Goal: Complete application form

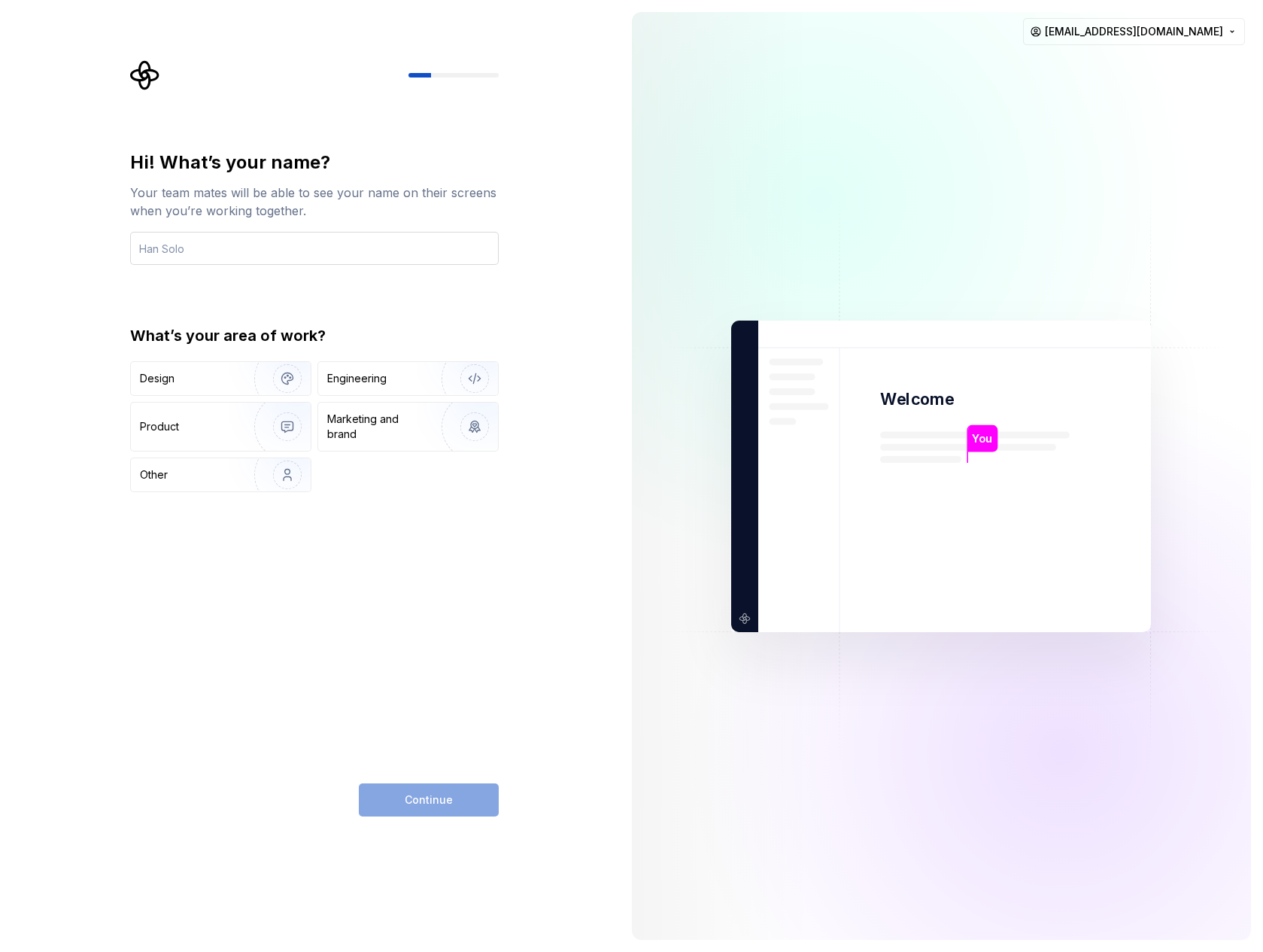
click at [381, 256] on input "text" at bounding box center [314, 248] width 368 height 33
type input "3333"
click at [259, 378] on img "button" at bounding box center [278, 378] width 97 height 101
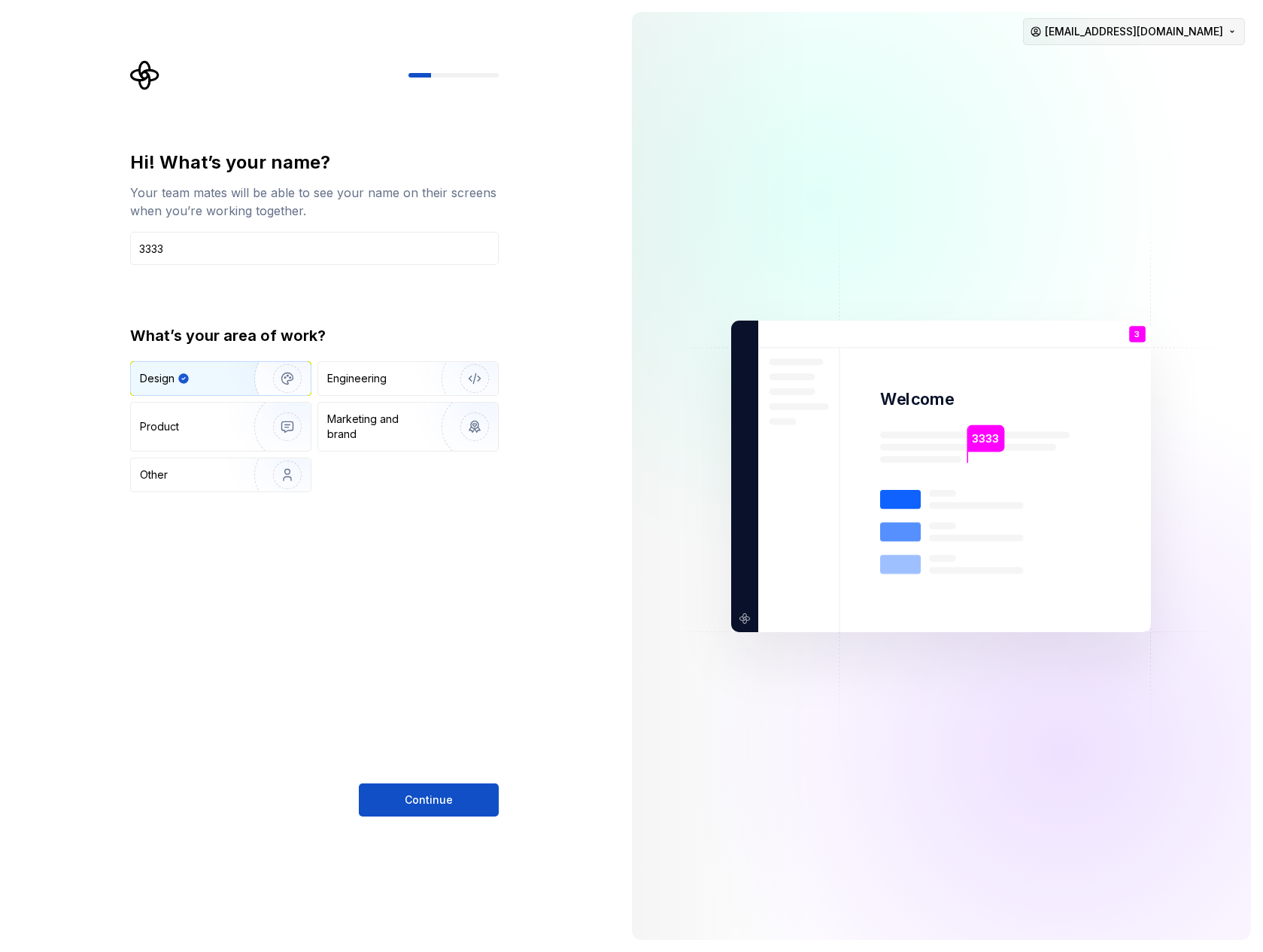
click at [1181, 34] on html "Hi! What’s your name? Your team mates will be able to see your name on their sc…" at bounding box center [631, 476] width 1263 height 952
click at [402, 804] on button "Continue" at bounding box center [429, 800] width 140 height 33
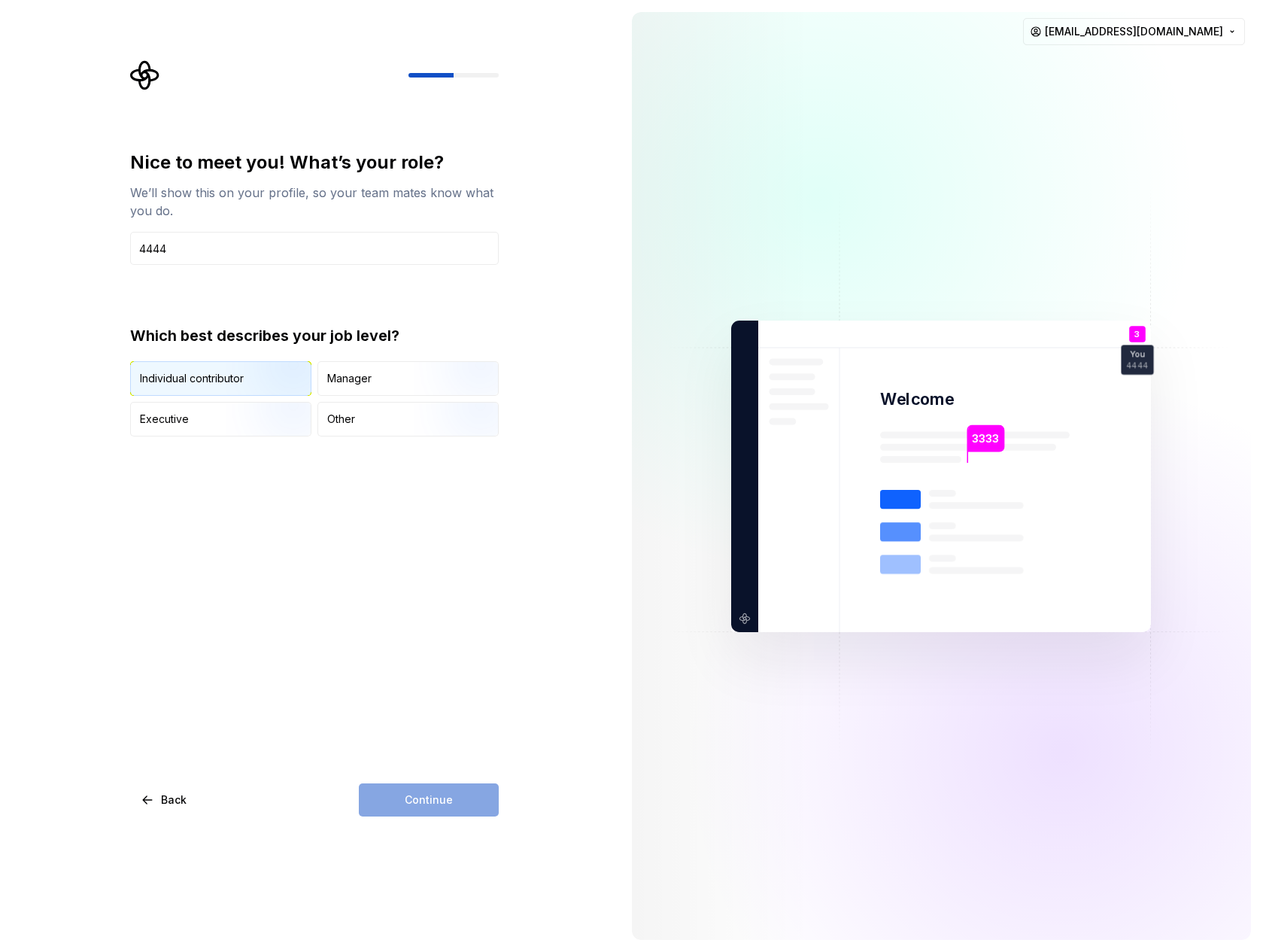
type input "4444"
click at [240, 378] on img "button" at bounding box center [275, 397] width 97 height 101
click at [240, 393] on img "button" at bounding box center [275, 397] width 97 height 101
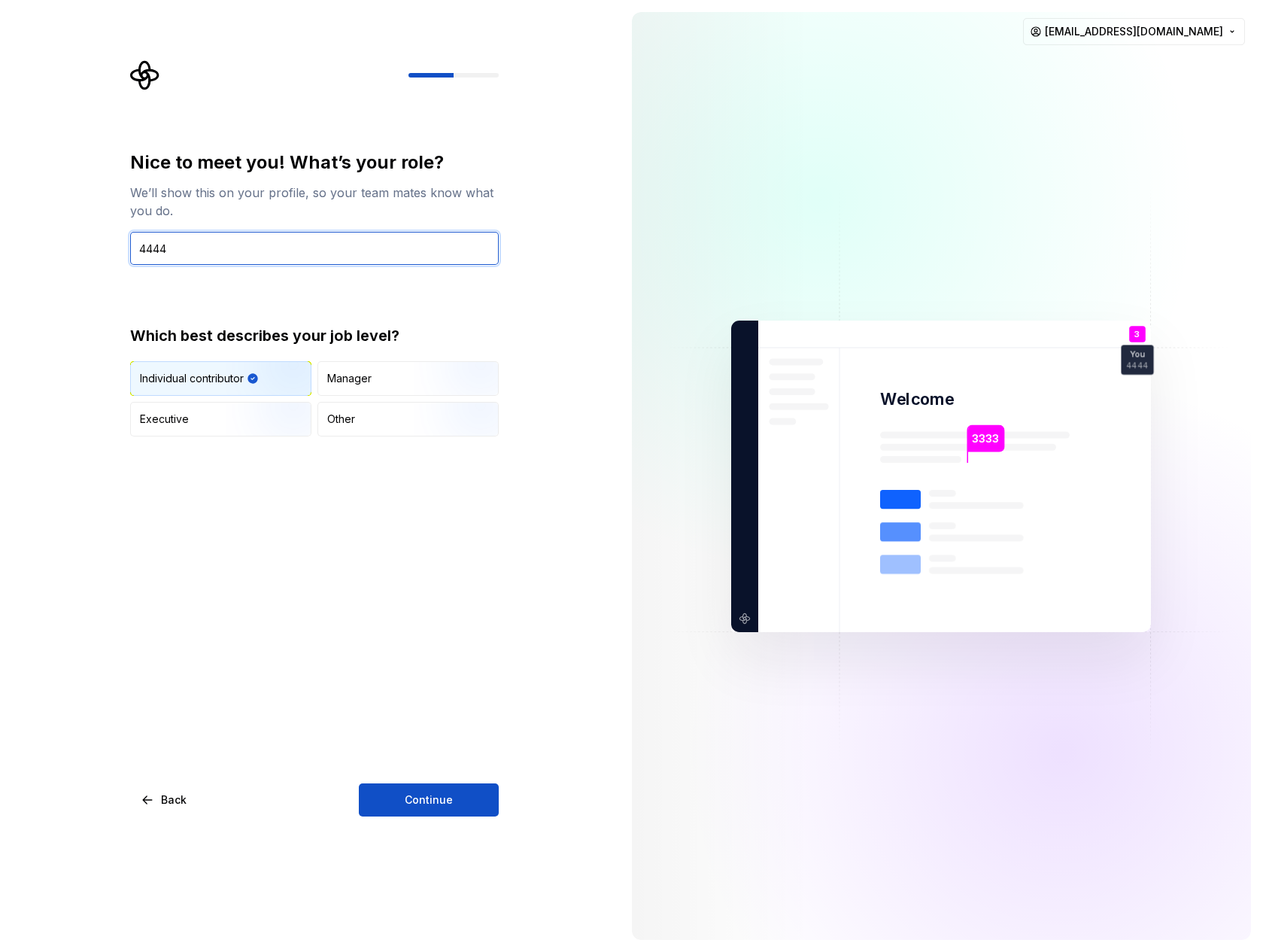
click at [234, 238] on input "4444" at bounding box center [314, 248] width 368 height 33
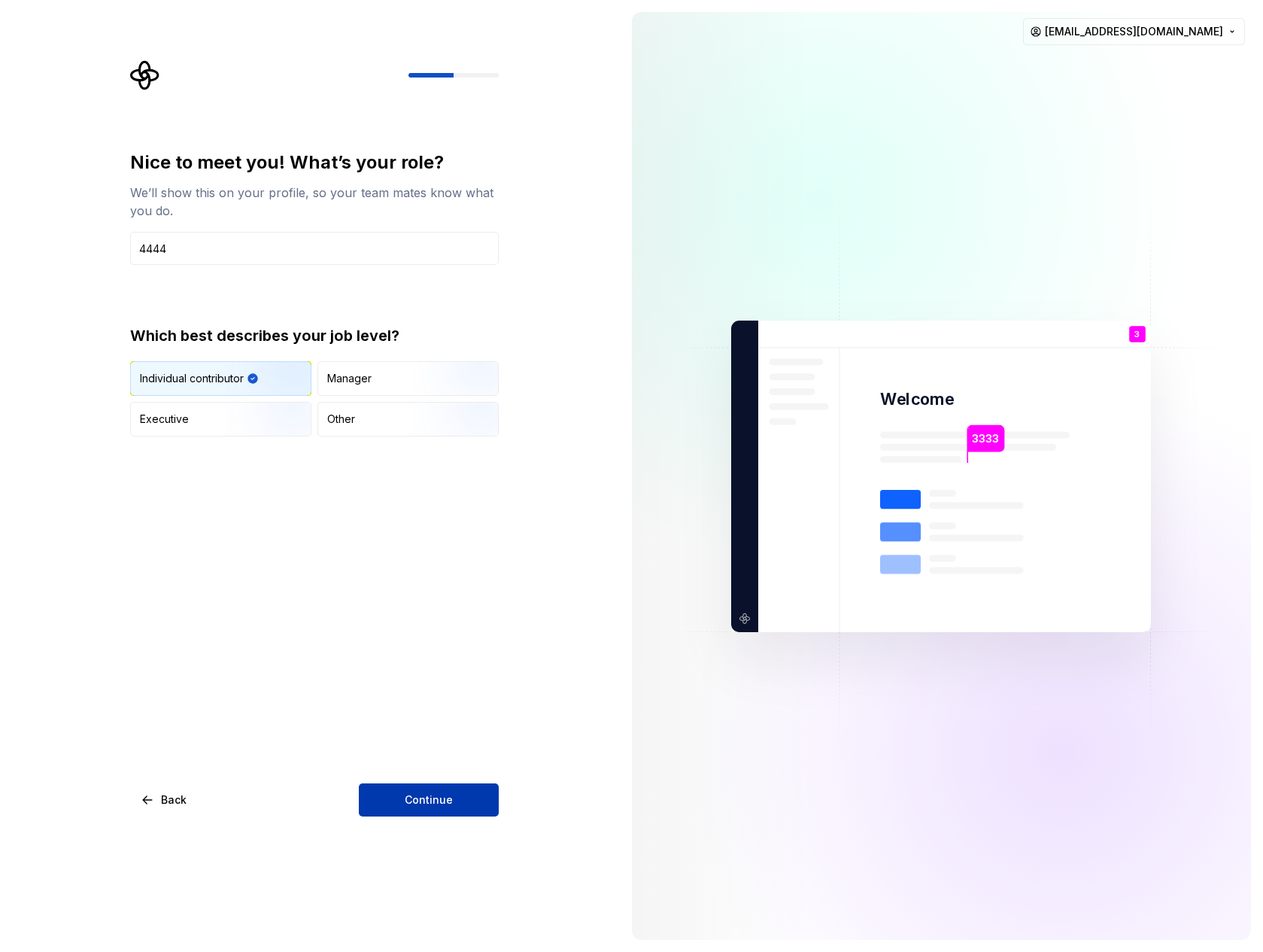
click at [442, 804] on span "Continue" at bounding box center [429, 800] width 48 height 15
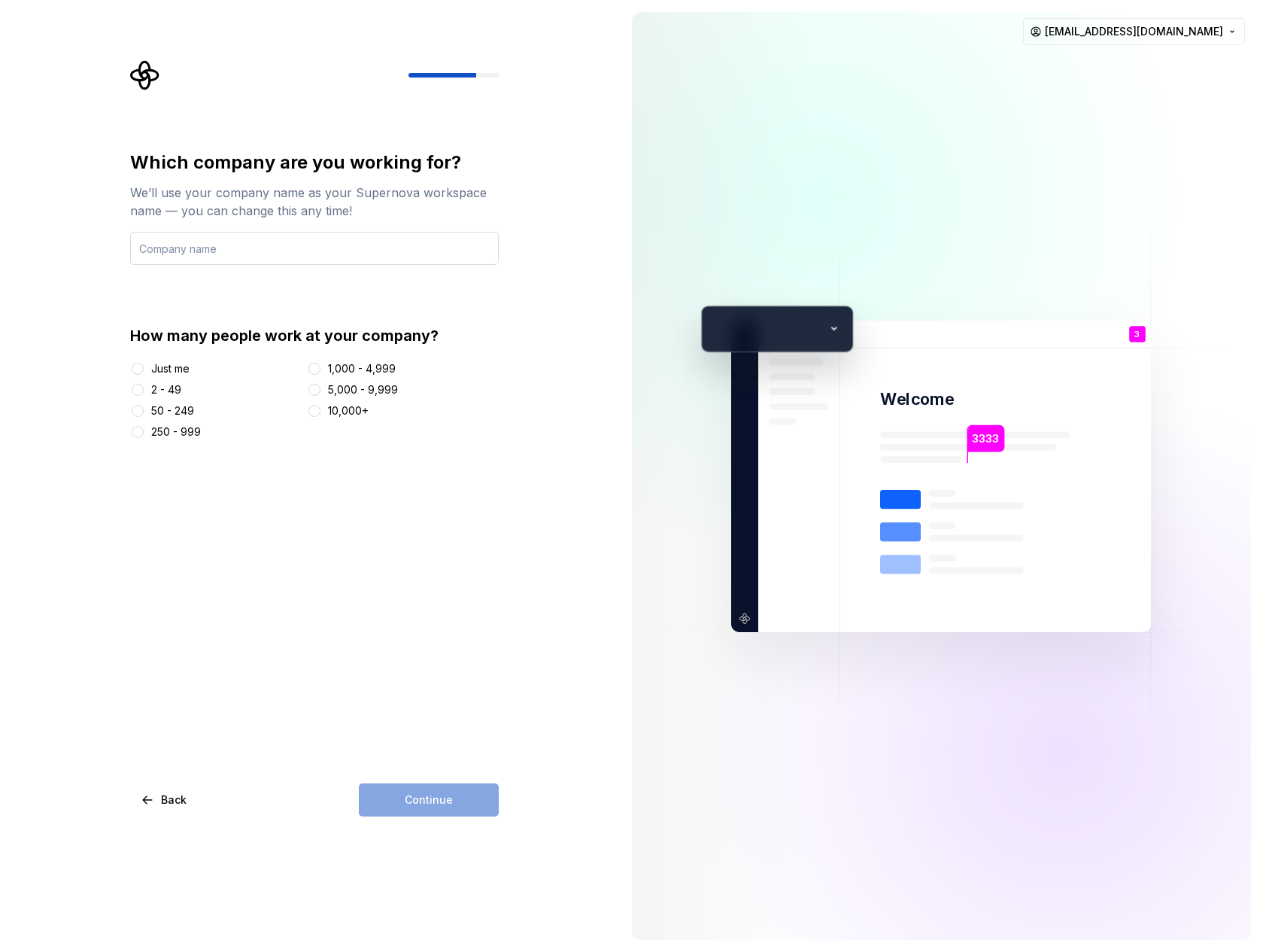
type input "4"
type input "5555555"
click at [170, 372] on div "Just me" at bounding box center [170, 369] width 38 height 15
click at [144, 372] on button "Just me" at bounding box center [138, 368] width 12 height 12
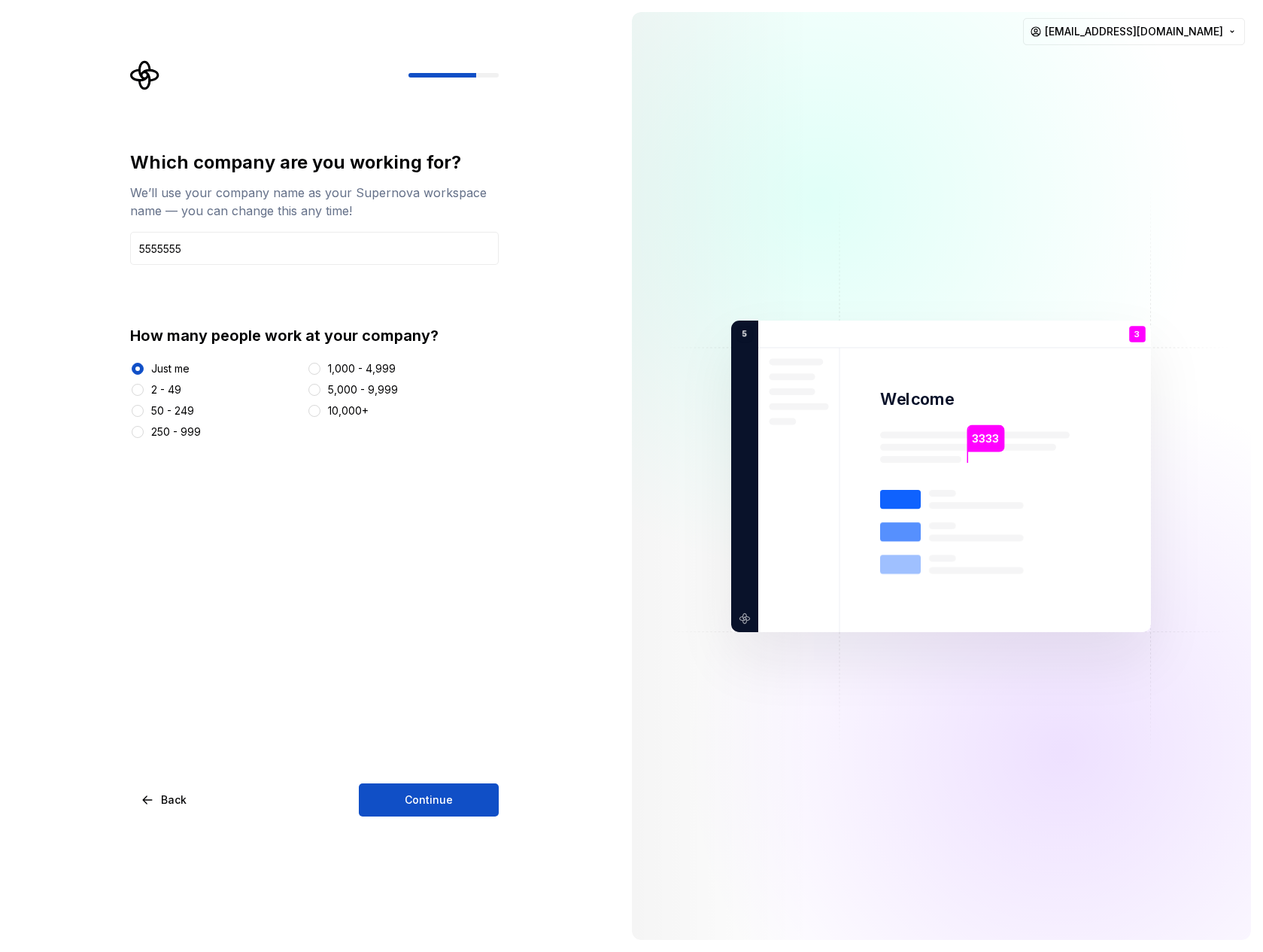
click at [172, 384] on div "2 - 49" at bounding box center [165, 390] width 30 height 15
click at [144, 384] on button "2 - 49" at bounding box center [138, 390] width 12 height 12
click at [172, 400] on div "Just me 2 - 49 50 - 249 250 - 999 1,000 - 4,999 5,000 - 9,999 10,000+" at bounding box center [314, 401] width 368 height 78
click at [183, 414] on div "50 - 249" at bounding box center [172, 411] width 43 height 15
click at [144, 414] on button "50 - 249" at bounding box center [138, 411] width 12 height 12
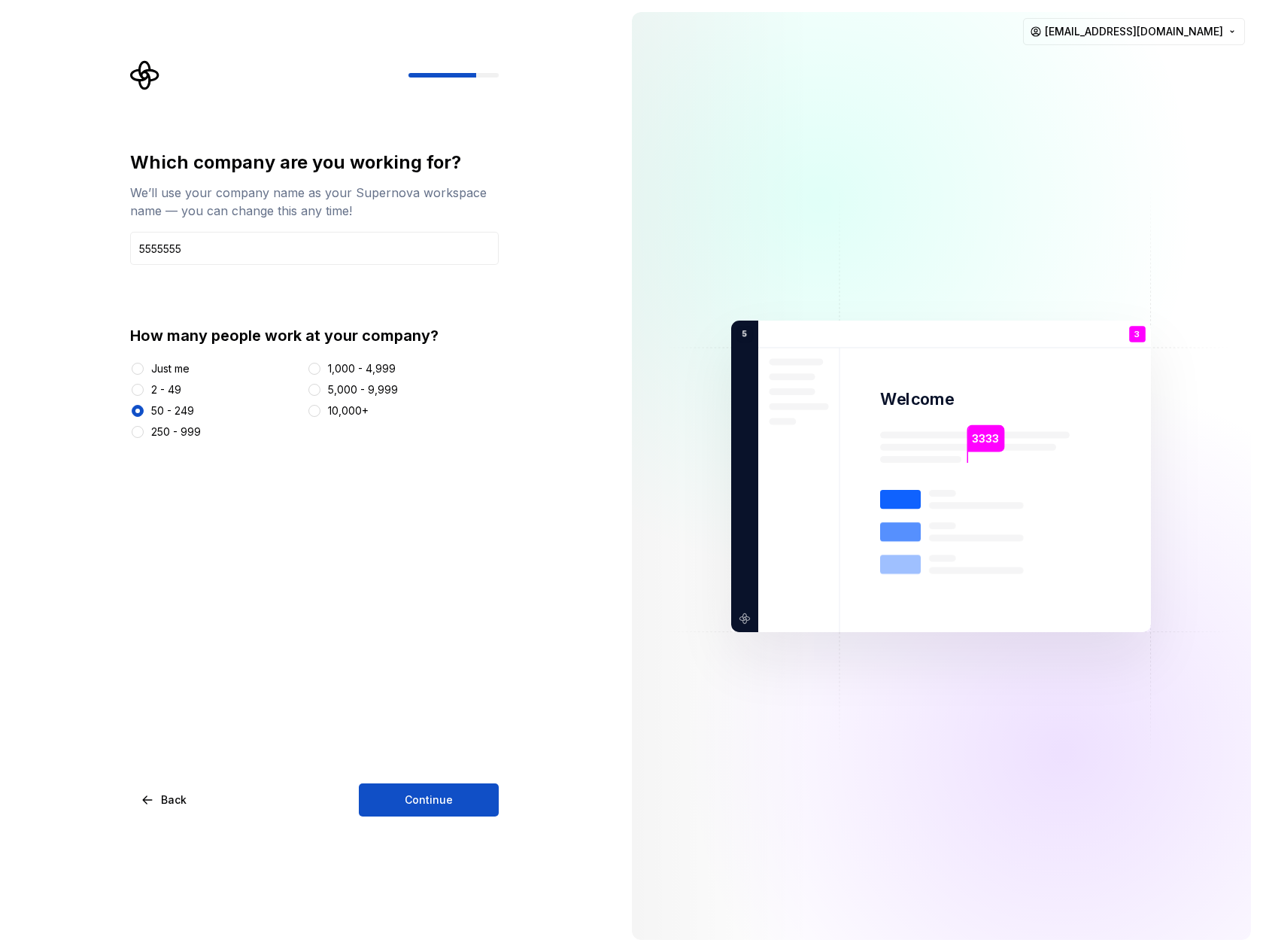
click at [178, 394] on div "2 - 49" at bounding box center [165, 390] width 30 height 15
click at [144, 394] on button "2 - 49" at bounding box center [138, 390] width 12 height 12
click at [430, 792] on span "Continue" at bounding box center [429, 800] width 48 height 15
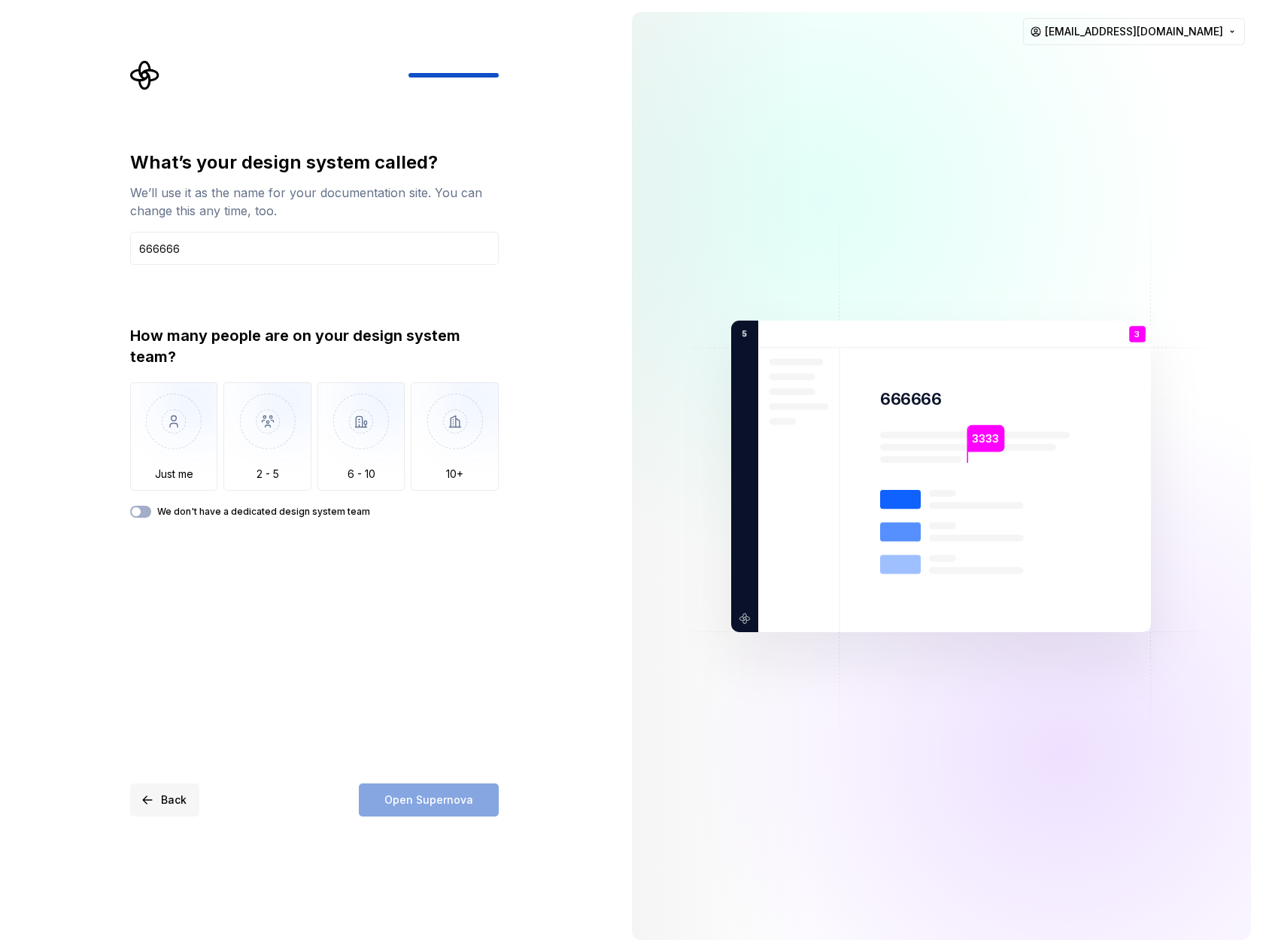
type input "666666"
click at [140, 804] on button "Back" at bounding box center [165, 800] width 69 height 33
click at [172, 798] on span "Back" at bounding box center [173, 800] width 25 height 15
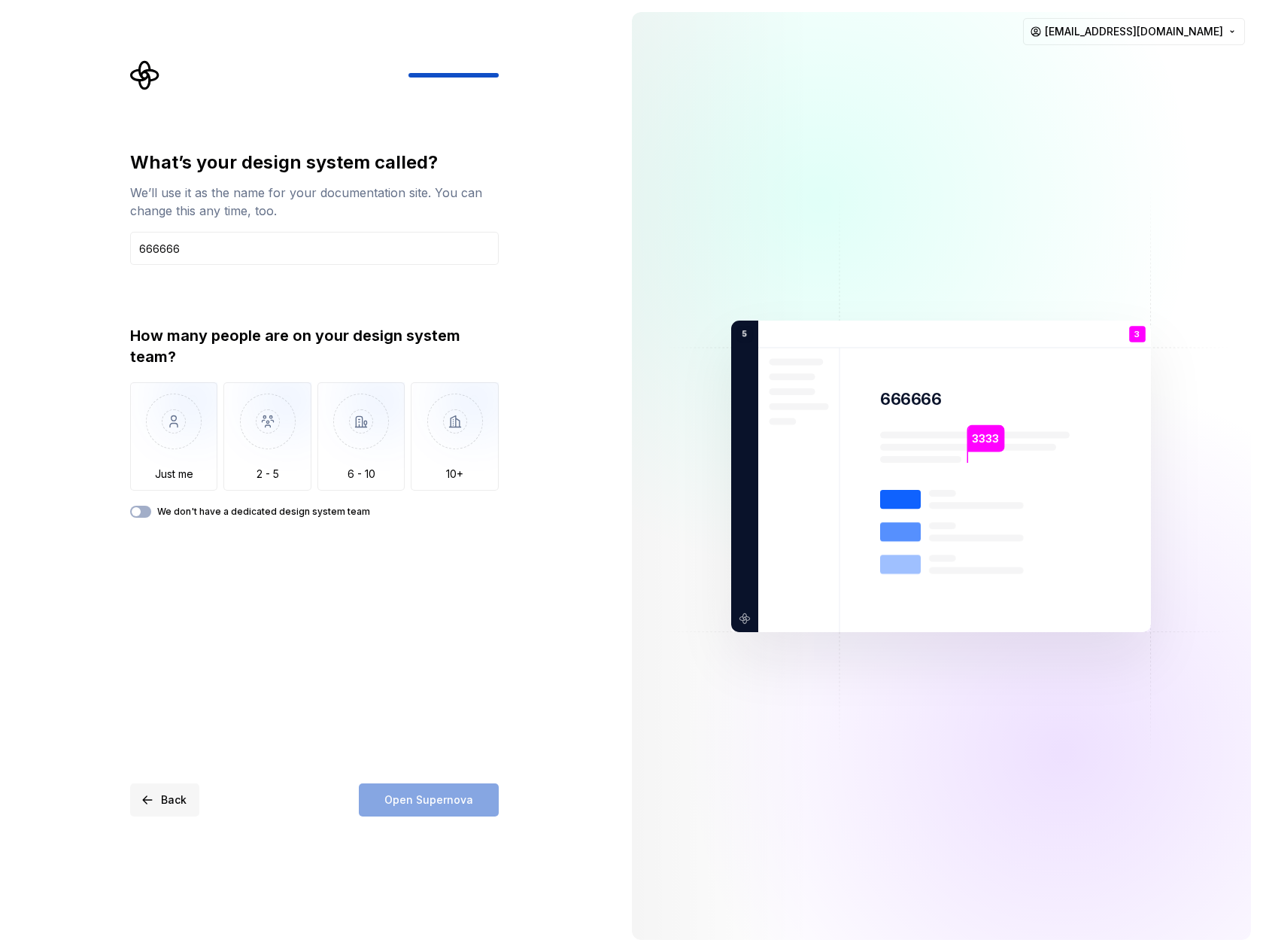
click at [172, 798] on span "Back" at bounding box center [173, 800] width 25 height 15
drag, startPoint x: 172, startPoint y: 798, endPoint x: 186, endPoint y: 740, distance: 59.7
click at [172, 799] on span "Back" at bounding box center [173, 800] width 25 height 15
click at [175, 414] on img "button" at bounding box center [174, 433] width 88 height 101
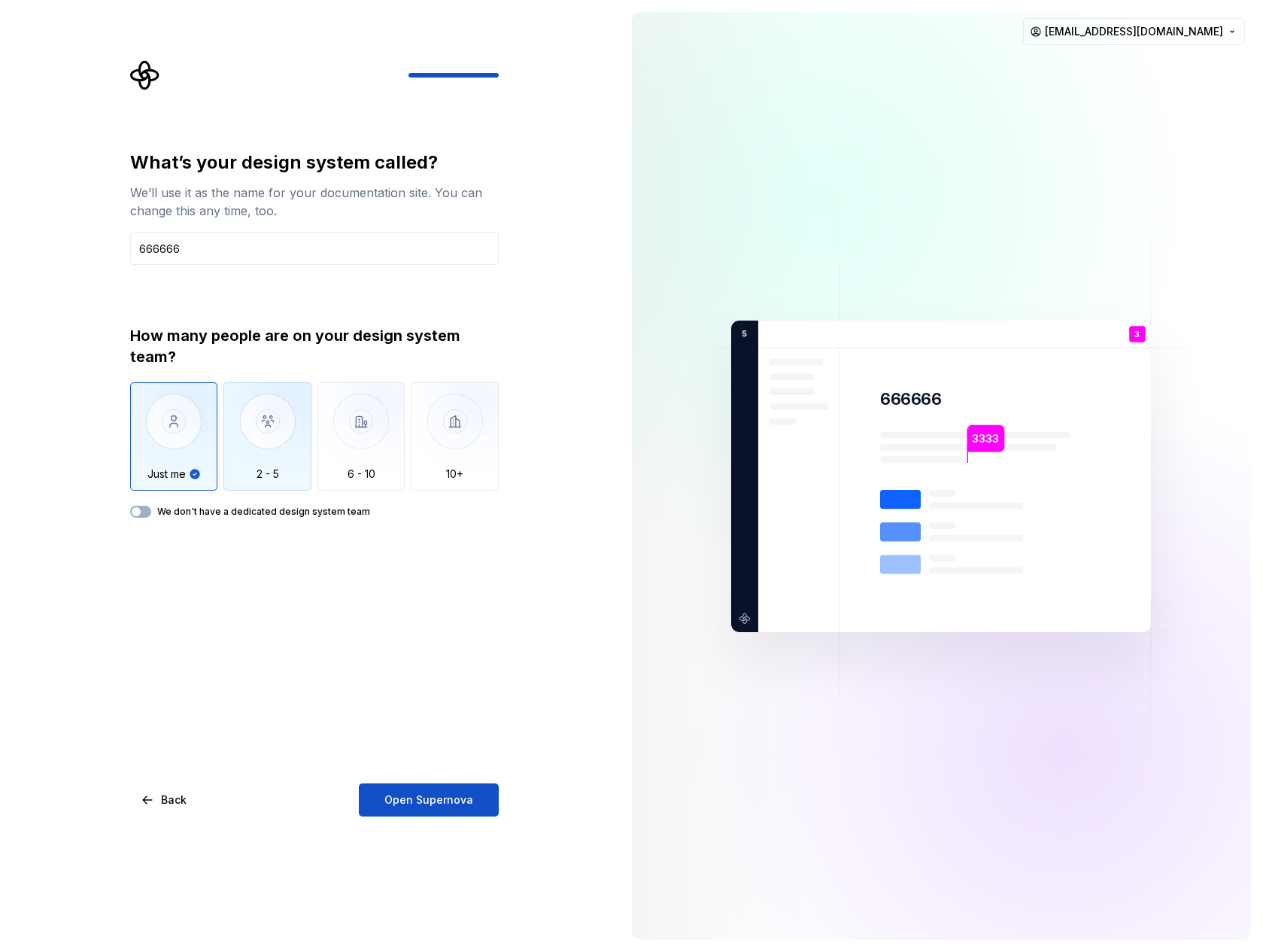
click at [263, 493] on div "How many people are on your design system team? Just me 2 - 5 6 - 10 10+ We don…" at bounding box center [314, 420] width 368 height 192
click at [176, 787] on button "Back" at bounding box center [165, 800] width 69 height 33
click at [170, 800] on span "Back" at bounding box center [173, 800] width 25 height 15
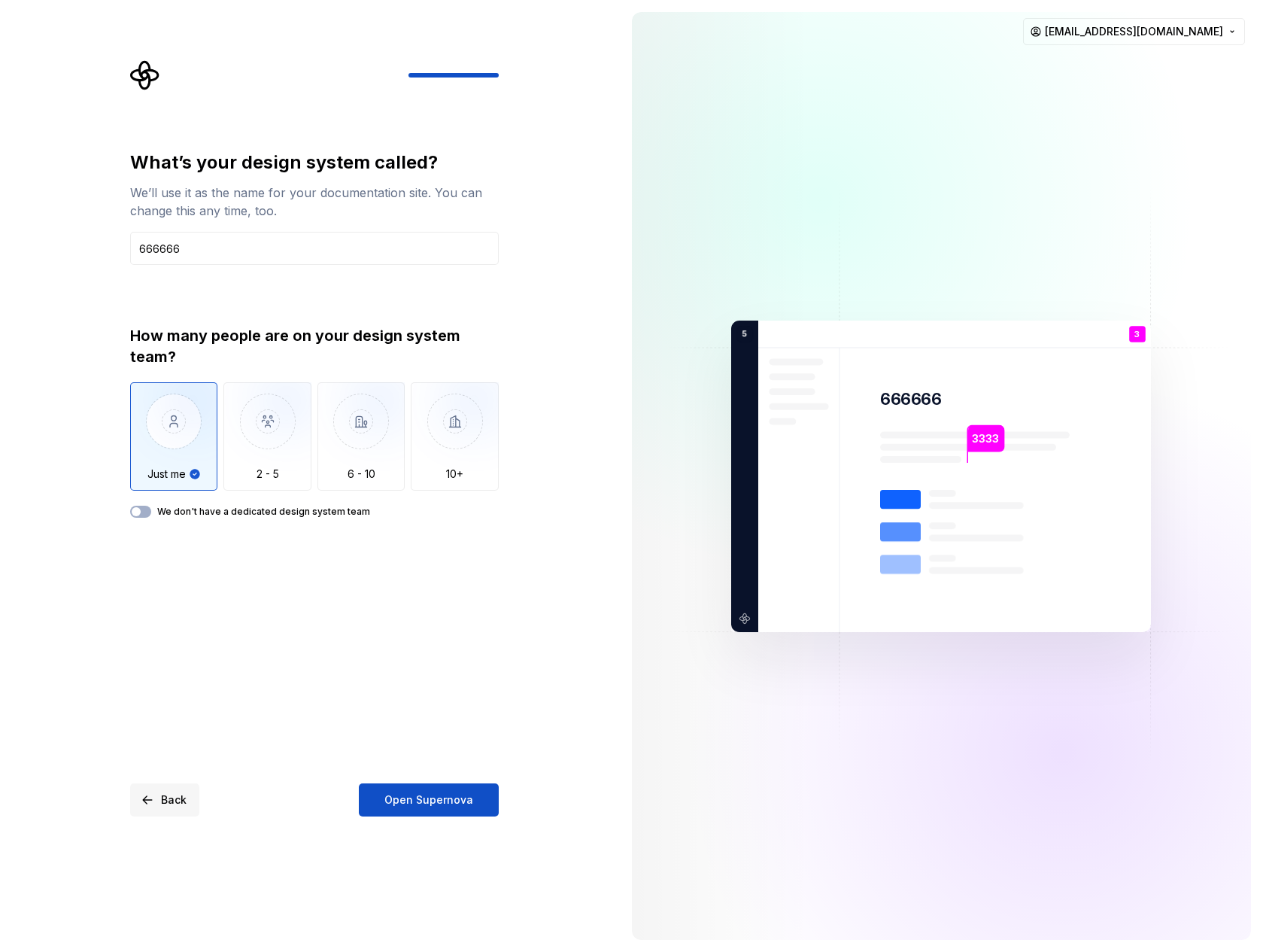
click at [170, 800] on span "Back" at bounding box center [173, 800] width 25 height 15
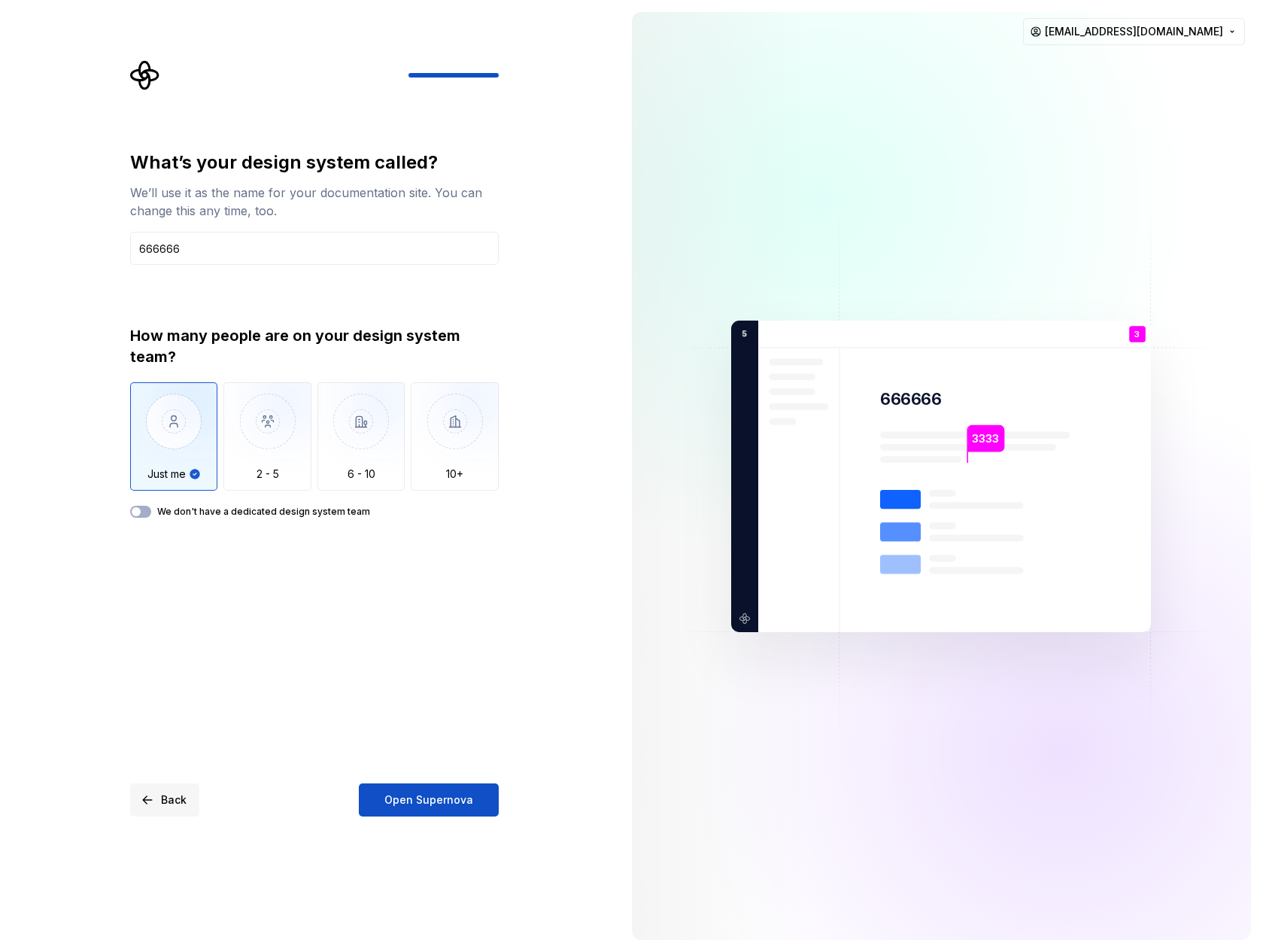
click at [170, 800] on span "Back" at bounding box center [173, 800] width 25 height 15
click at [230, 746] on div "What’s your design system called? We’ll use it as the name for your documentati…" at bounding box center [314, 483] width 368 height 666
click at [175, 788] on button "Back" at bounding box center [165, 800] width 69 height 33
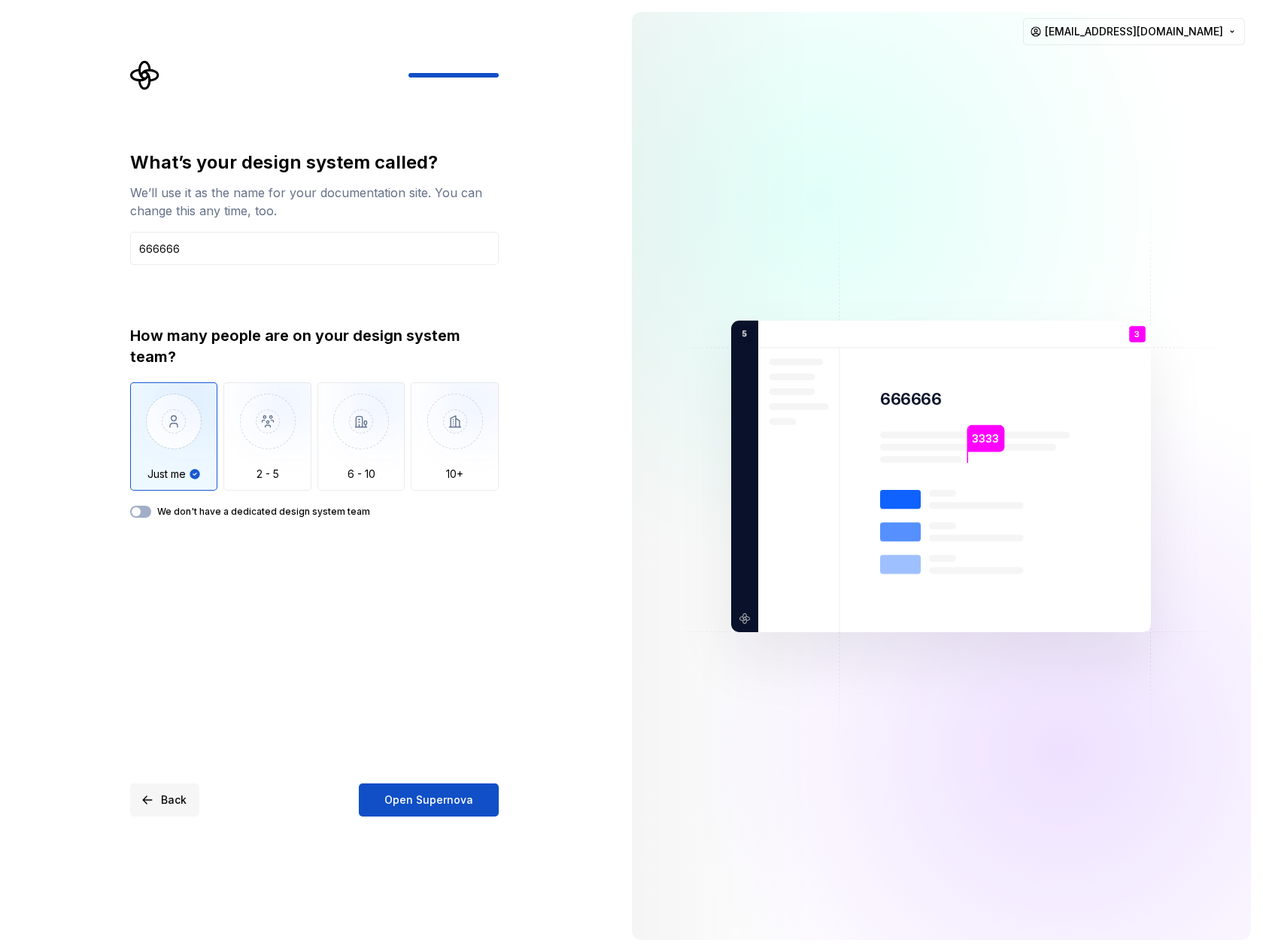
click at [175, 788] on button "Back" at bounding box center [165, 800] width 69 height 33
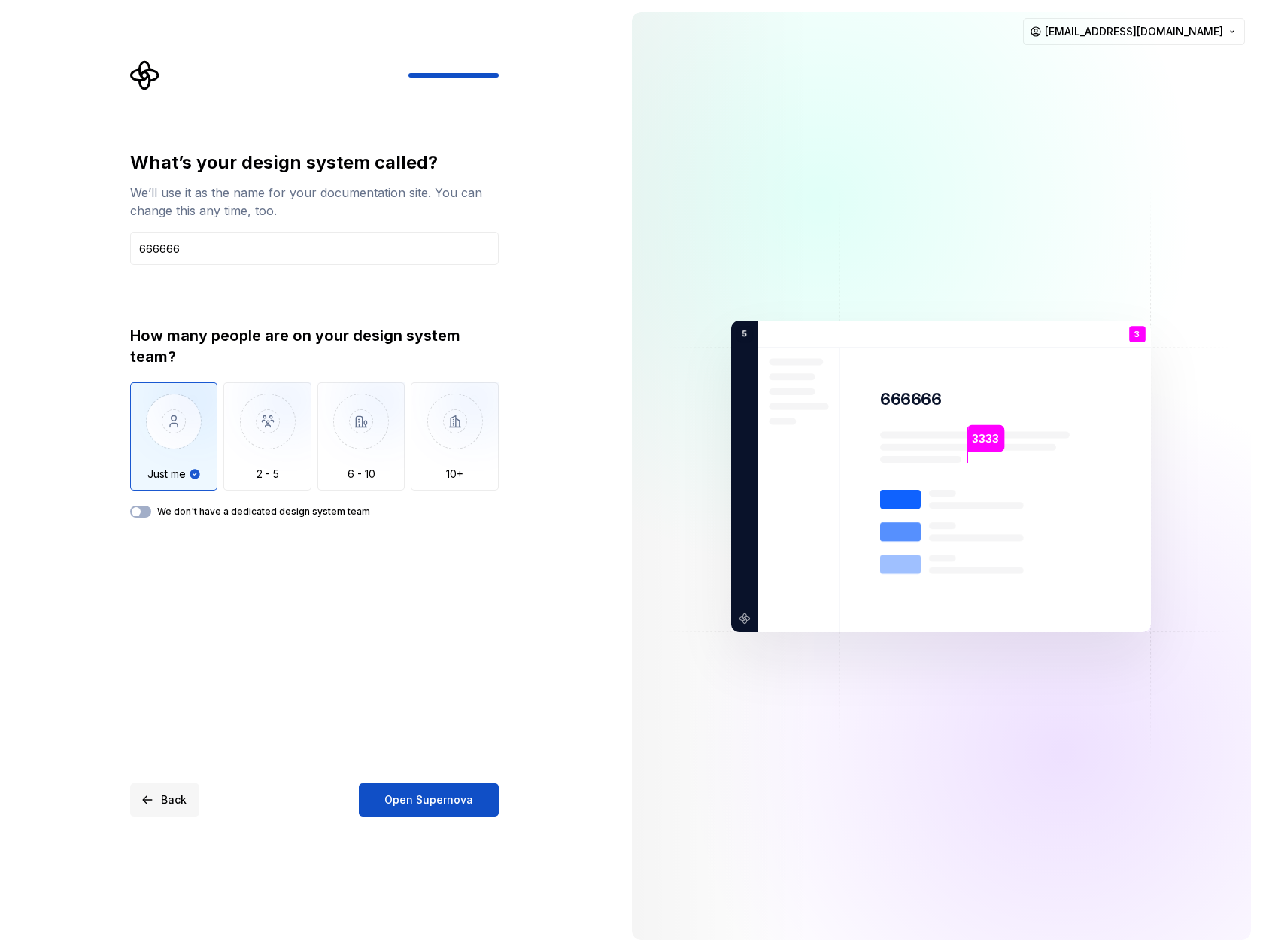
click at [175, 788] on button "Back" at bounding box center [165, 800] width 69 height 33
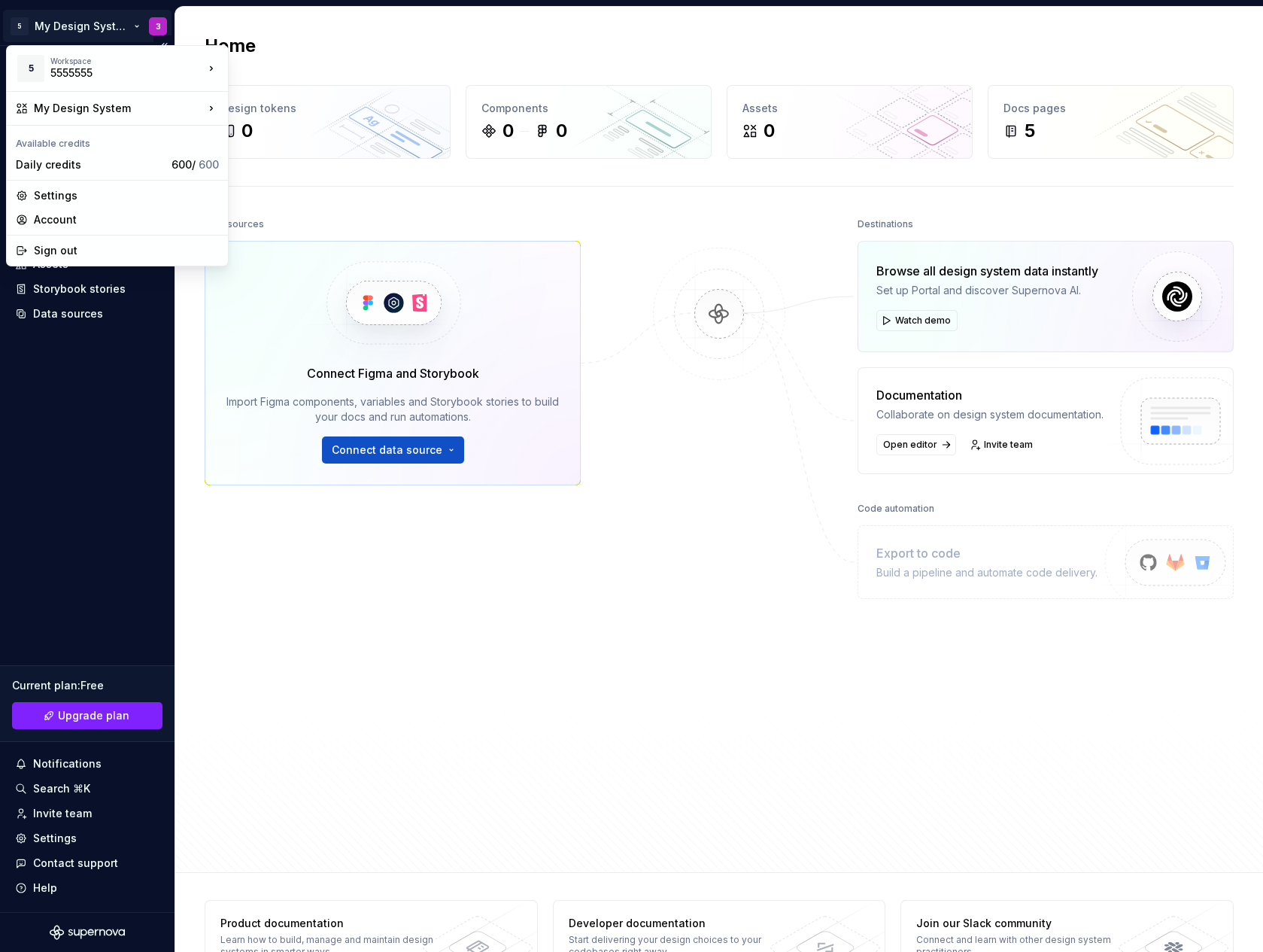
click at [102, 16] on html "5 My Design System 3 Home Documentation Analytics Code automation Design system…" at bounding box center [631, 476] width 1263 height 952
click at [123, 244] on div "Sign out" at bounding box center [126, 250] width 185 height 15
